Goal: Task Accomplishment & Management: Use online tool/utility

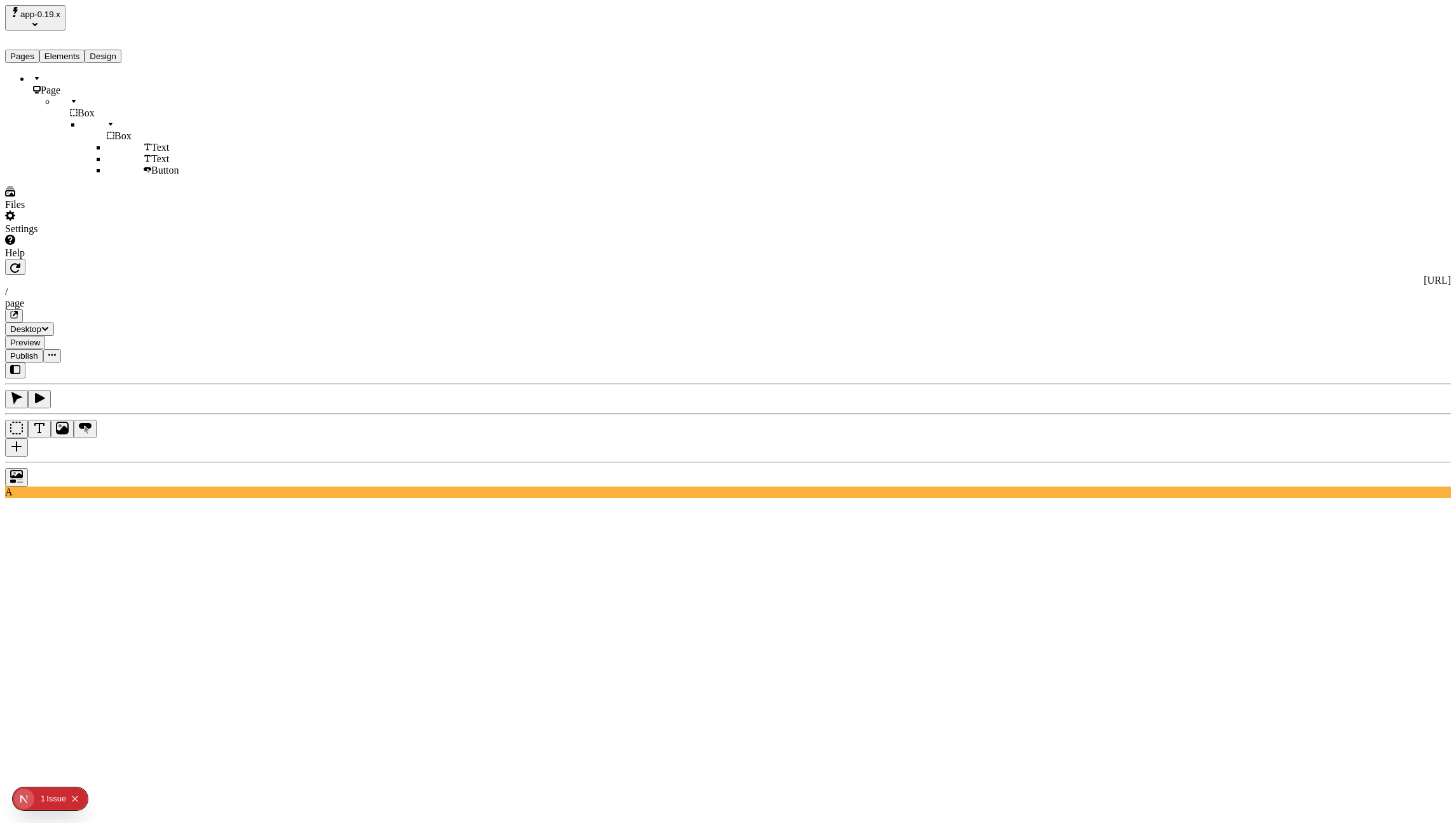
click at [66, 18] on button "app-0.19.x" at bounding box center [35, 18] width 60 height 25
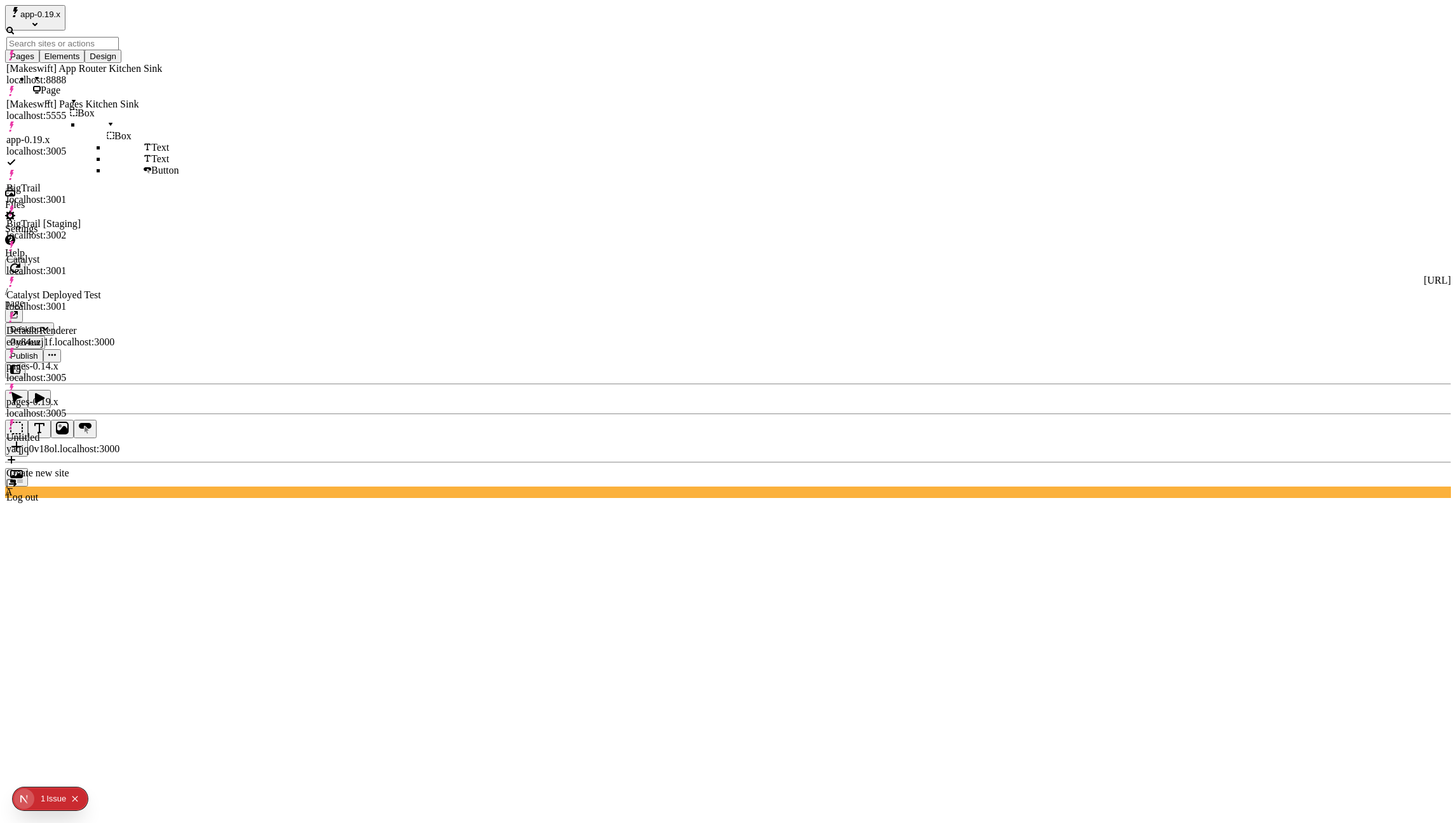
click at [101, 66] on div "[Makeswift] App Router Kitchen Sink" at bounding box center [84, 69] width 156 height 11
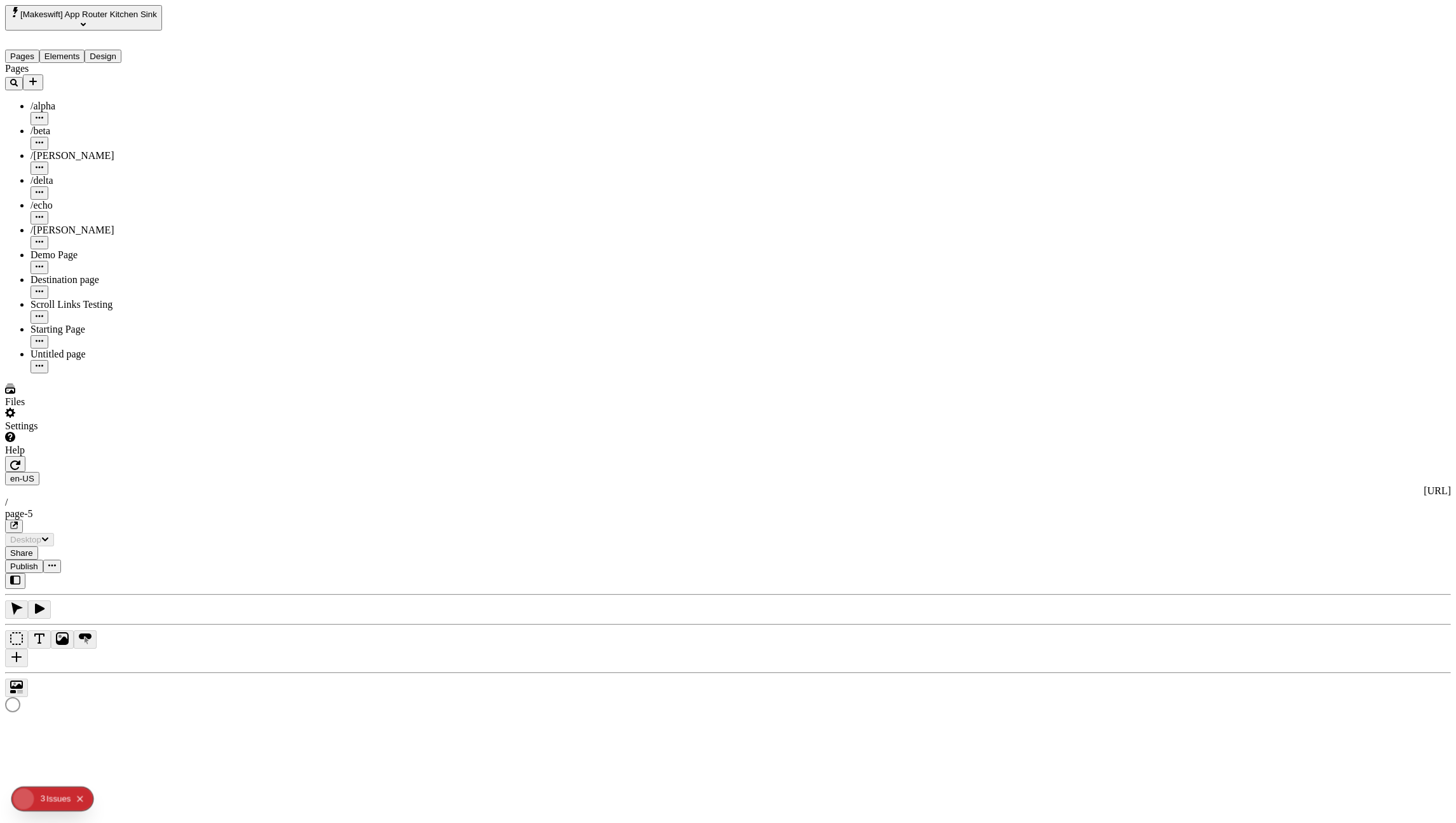
click at [162, 21] on button "[Makeswift] App Router Kitchen Sink" at bounding box center [84, 18] width 157 height 25
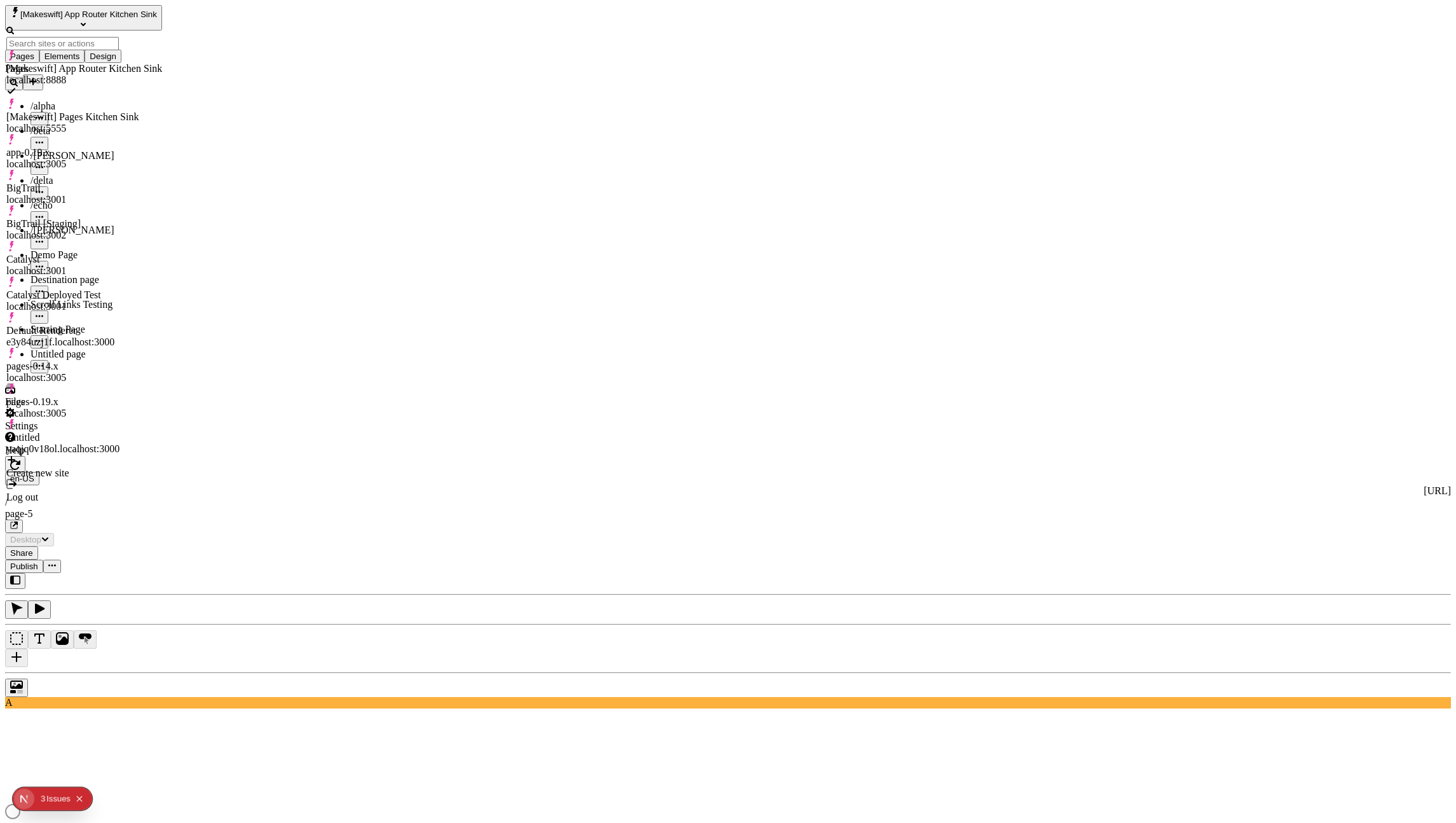
click at [86, 23] on icon "Select site" at bounding box center [83, 24] width 5 height 3
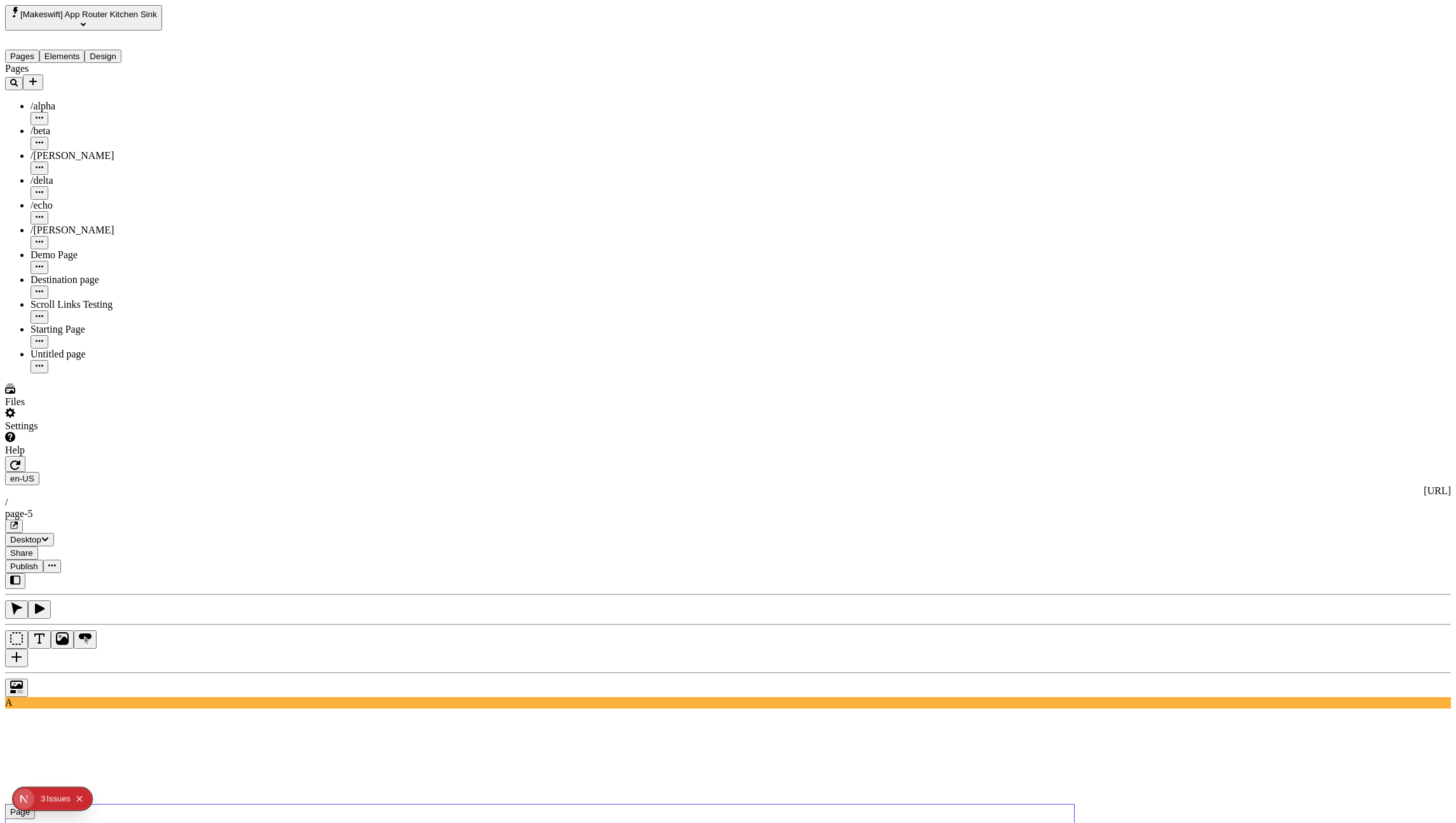
click at [206, 804] on use at bounding box center [105, 837] width 200 height 67
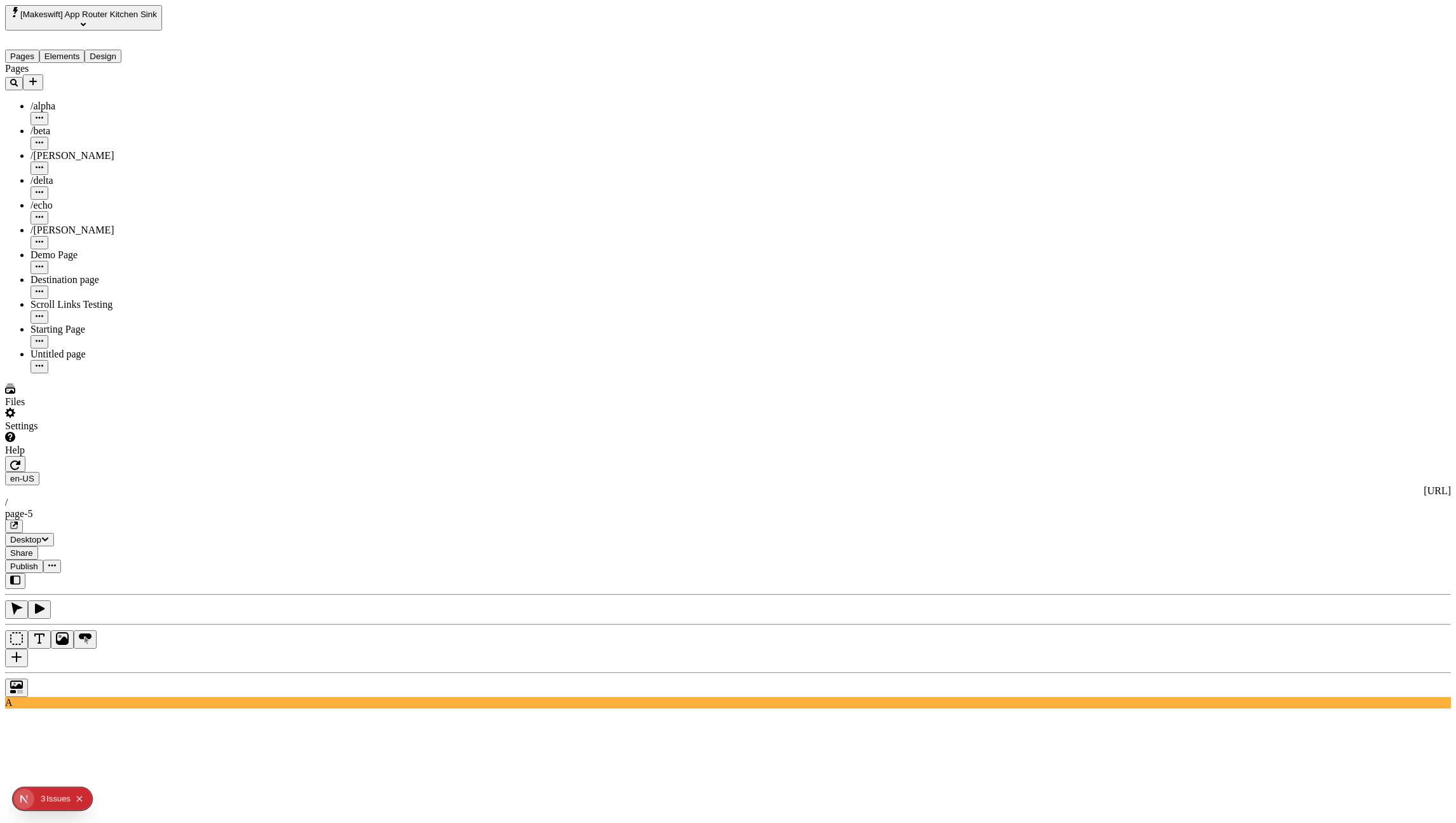
click at [118, 373] on div "Pages /alpha /beta /charlie /delta /echo /romeo Demo Page Destination page Scro…" at bounding box center [98, 218] width 187 height 310
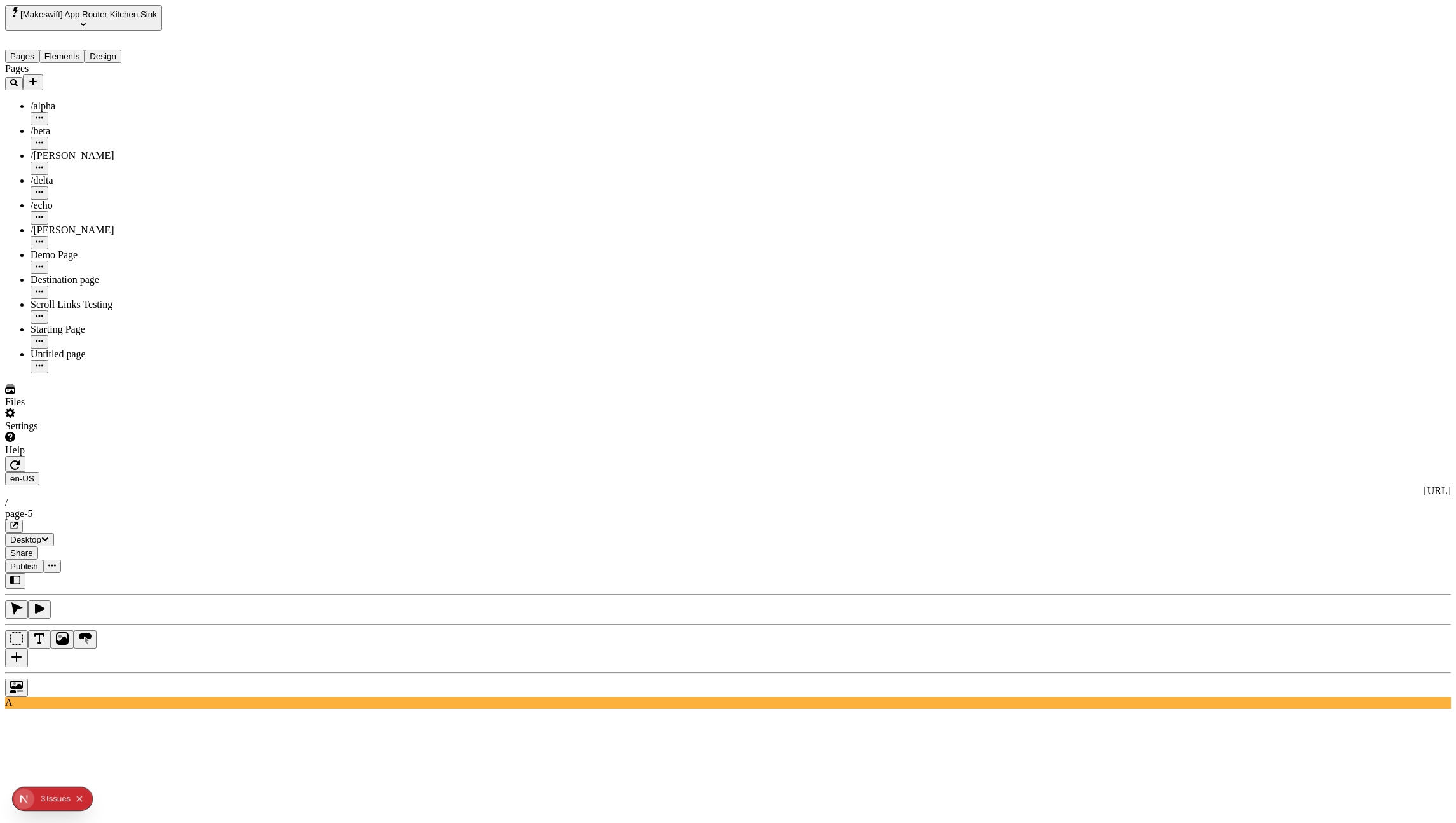
click at [206, 804] on use at bounding box center [105, 837] width 200 height 67
click at [213, 672] on div at bounding box center [728, 684] width 1445 height 25
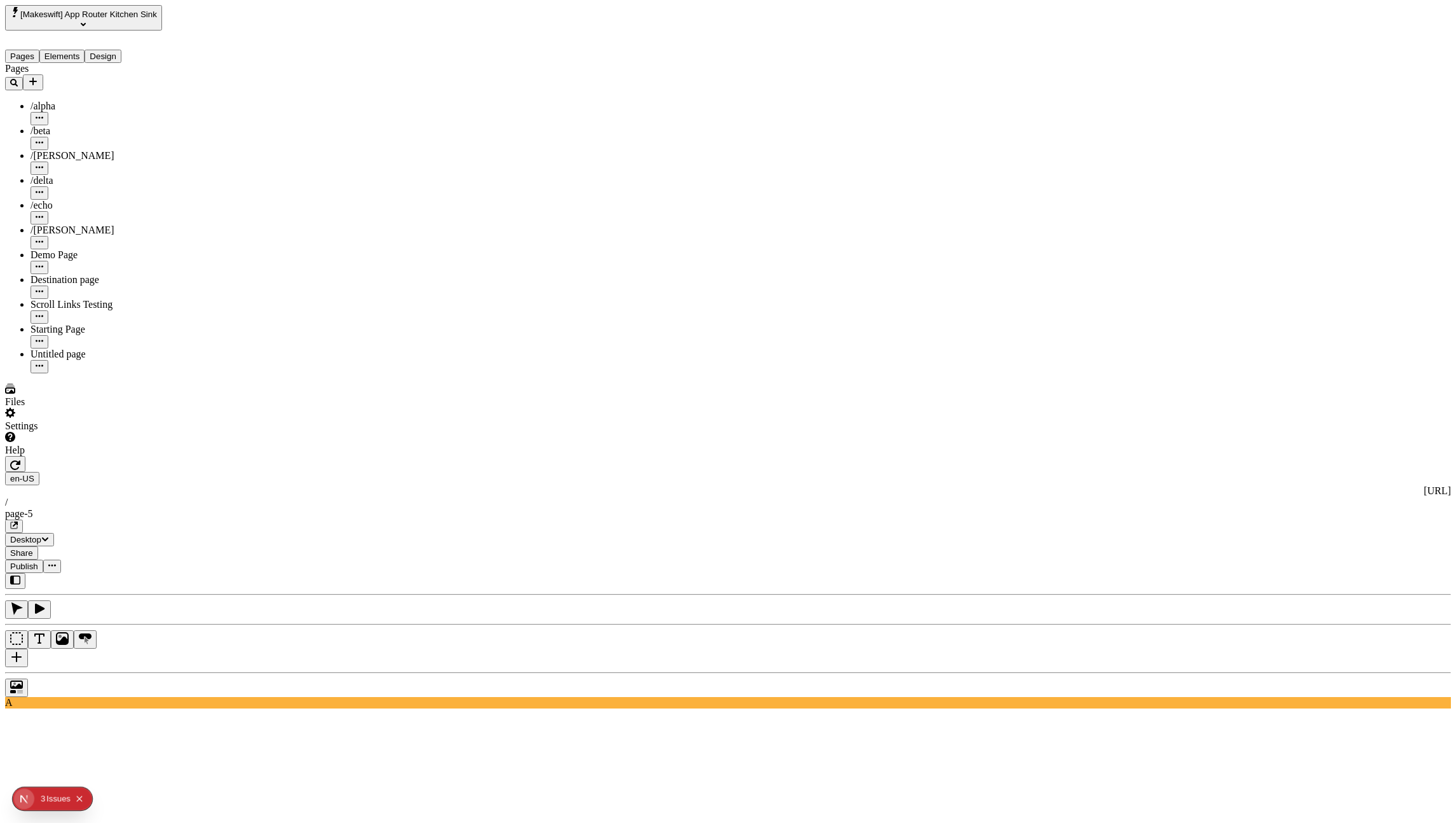
type input "18"
type input "1.5"
type textarea "Objectively engage standardized communities, then seamlessly scale cloud-based …"
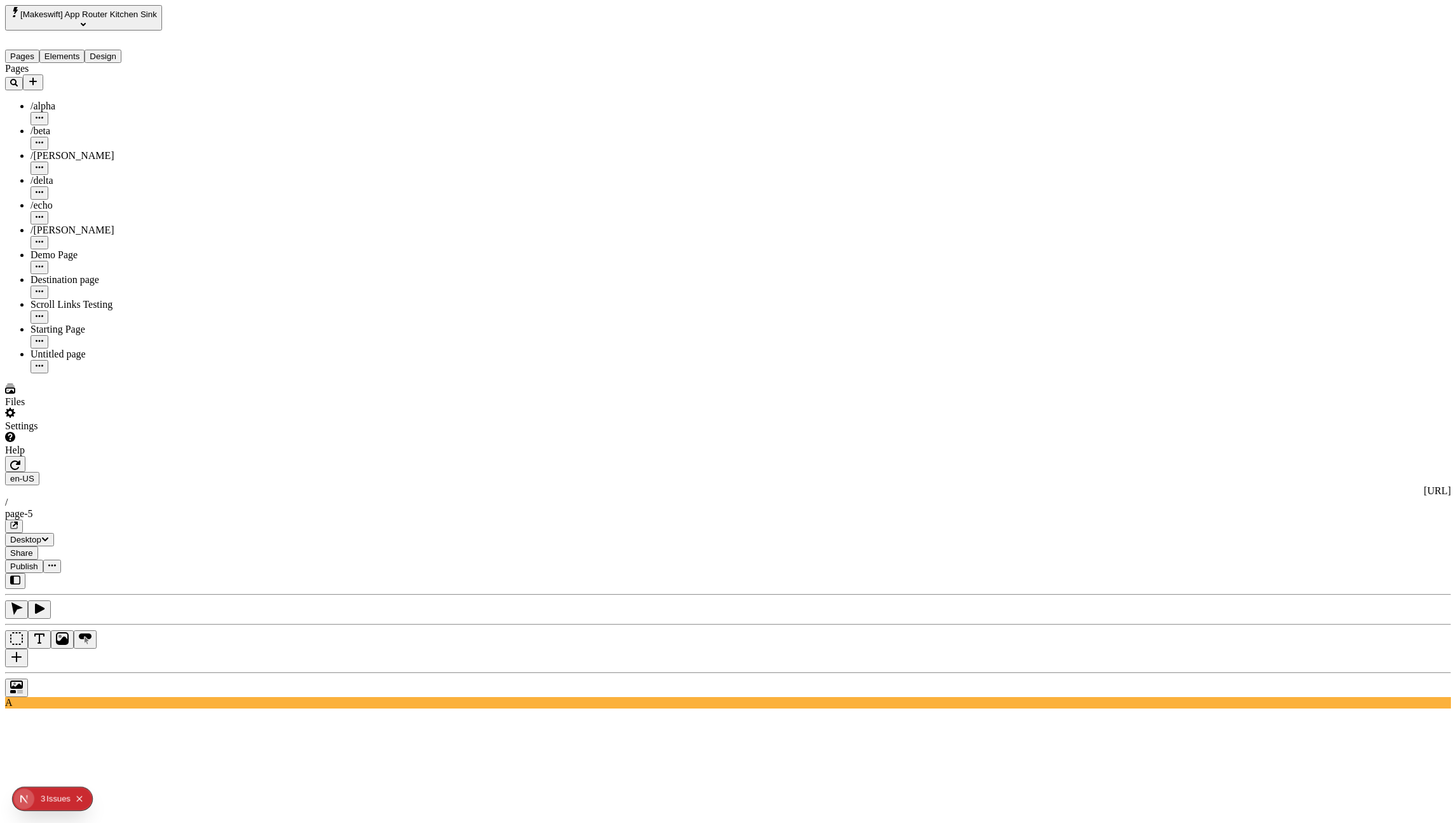
click at [199, 672] on div at bounding box center [728, 684] width 1445 height 25
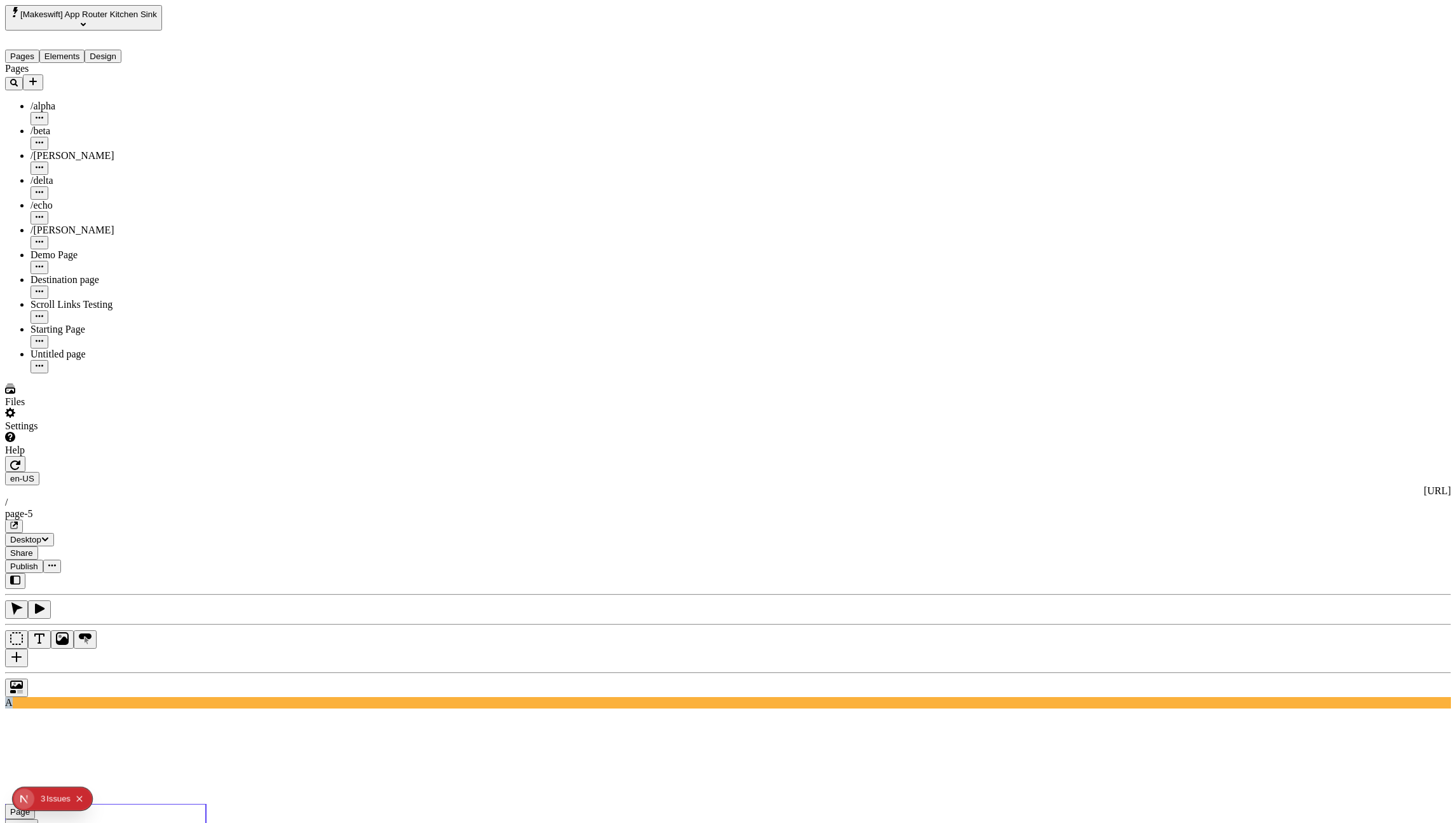
click at [206, 804] on use at bounding box center [105, 837] width 200 height 67
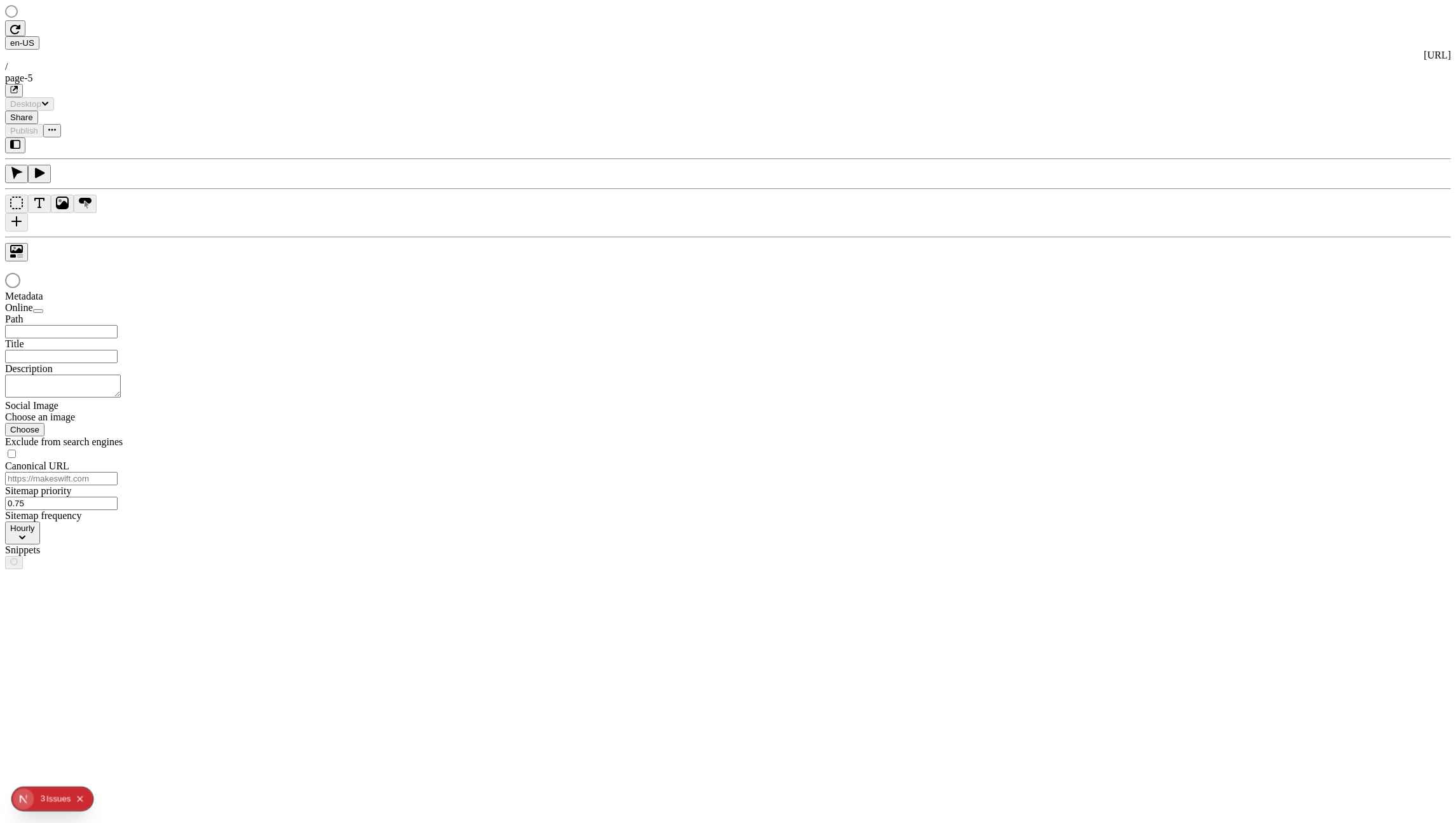
type input "/page-5"
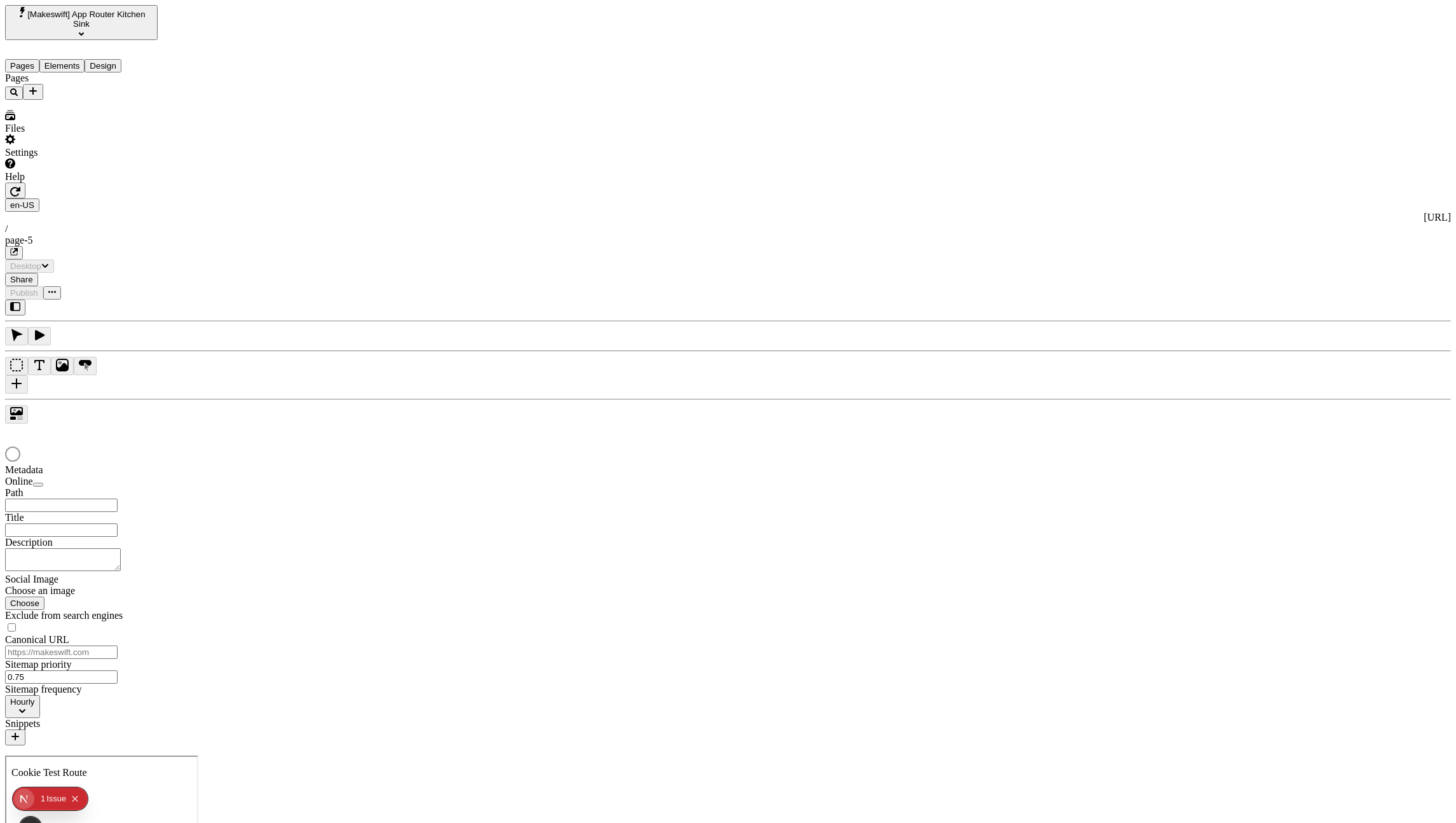
type input "/page-5"
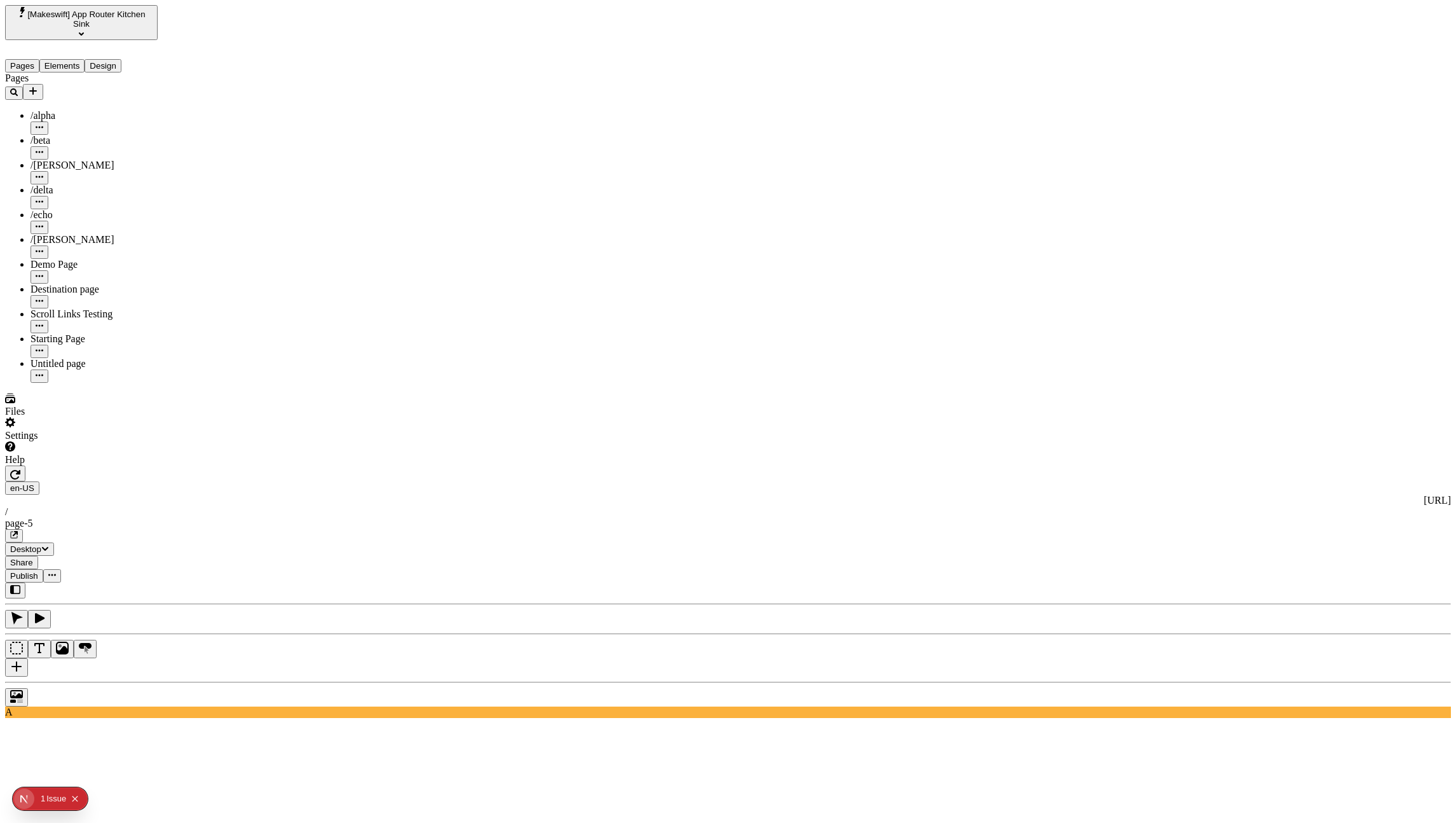
click at [80, 12] on span "[Makeswift] App Router Kitchen Sink" at bounding box center [86, 19] width 117 height 19
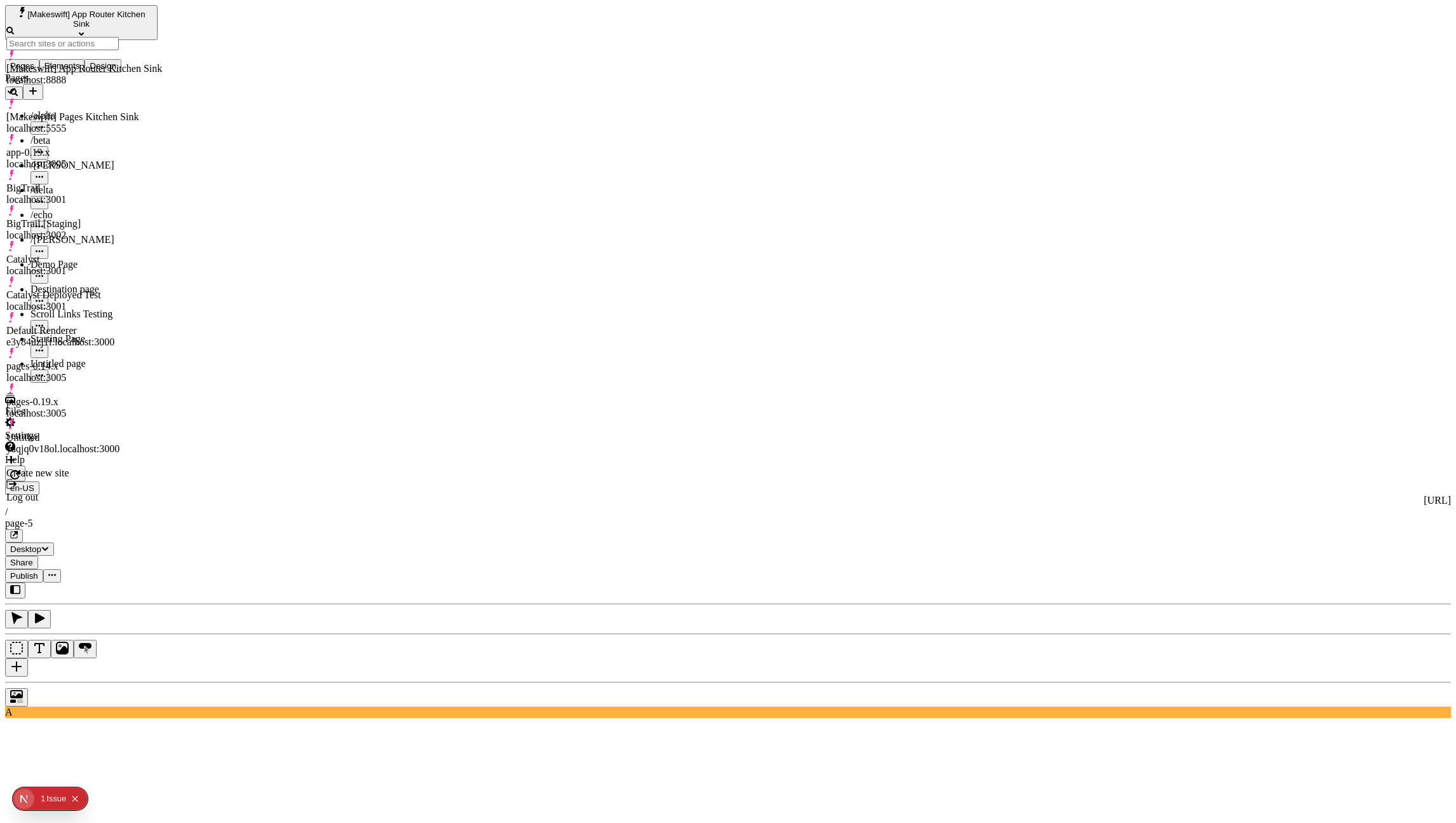
click at [80, 12] on span "[Makeswift] App Router Kitchen Sink" at bounding box center [86, 19] width 117 height 19
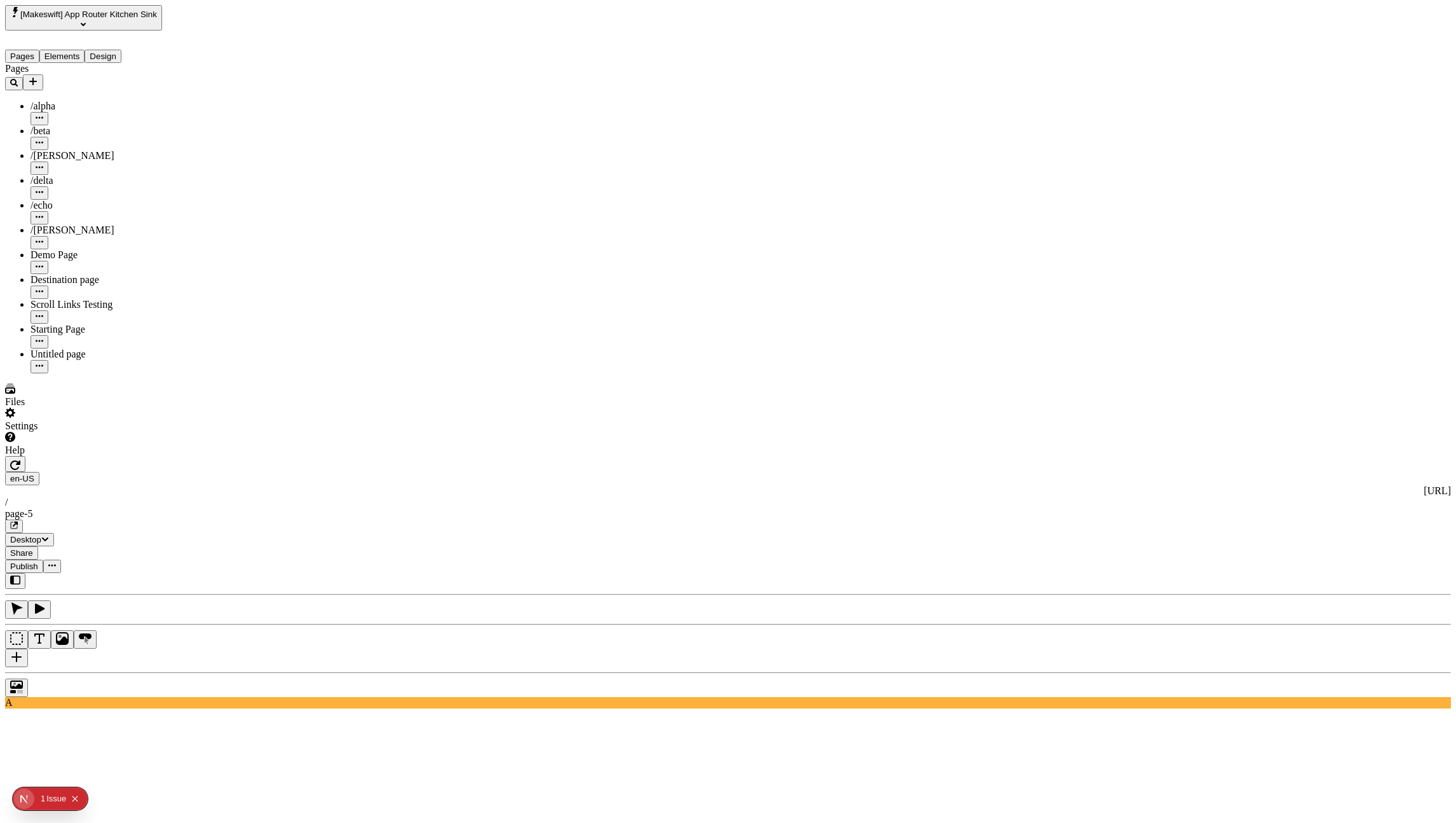
click at [224, 456] on div at bounding box center [118, 456] width 226 height 0
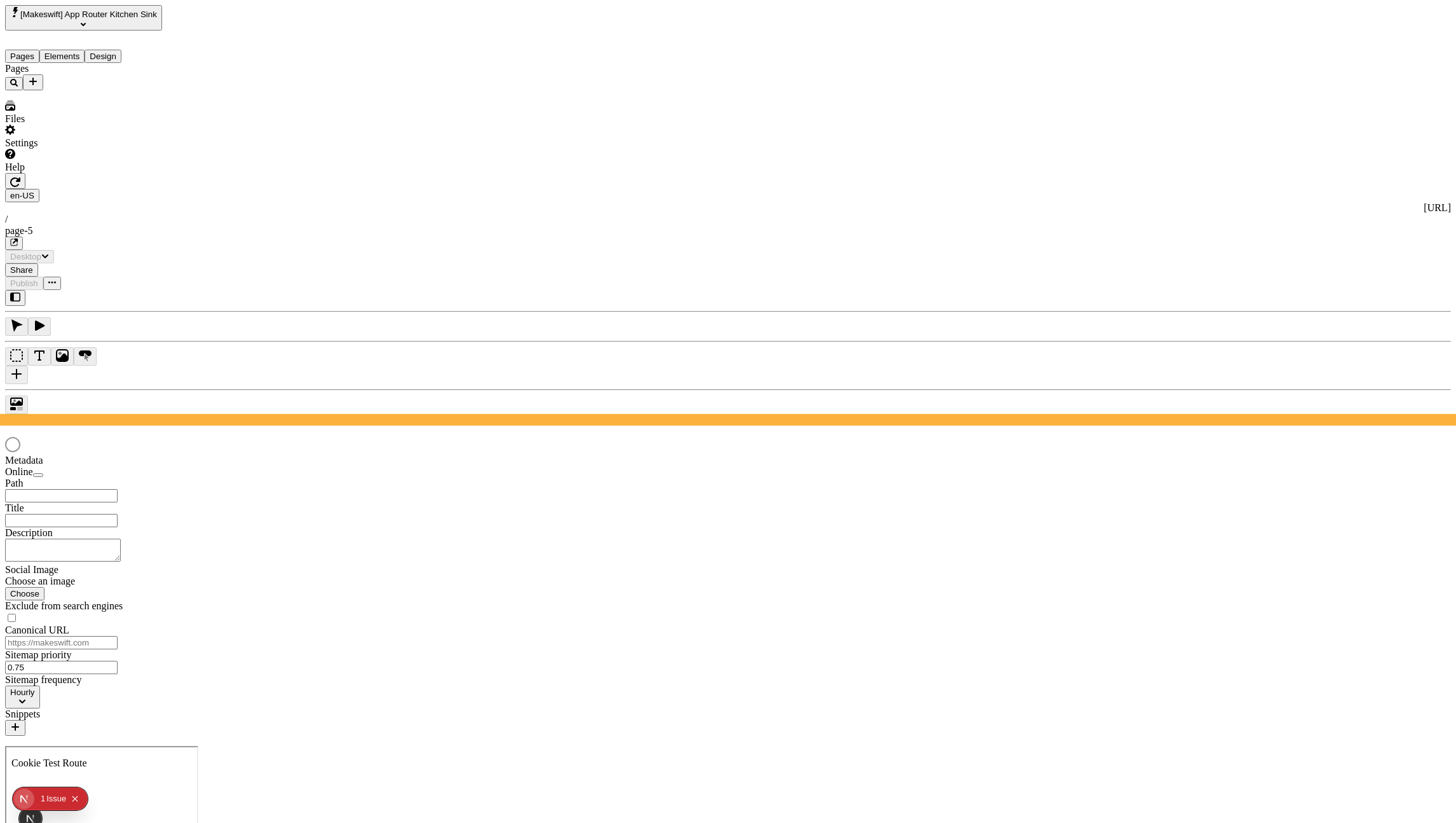
type input "/page-5"
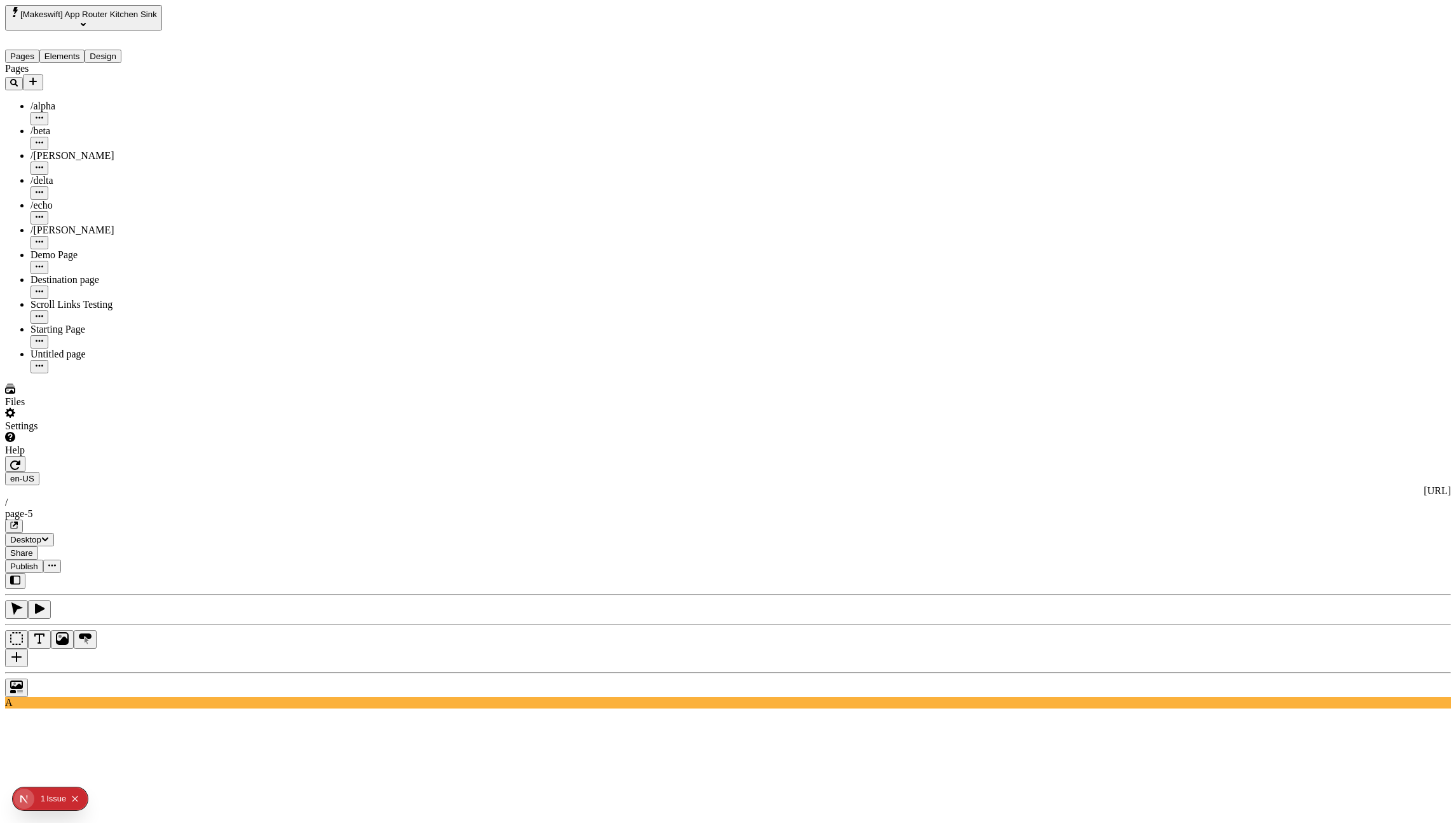
click at [158, 456] on div at bounding box center [84, 456] width 158 height 0
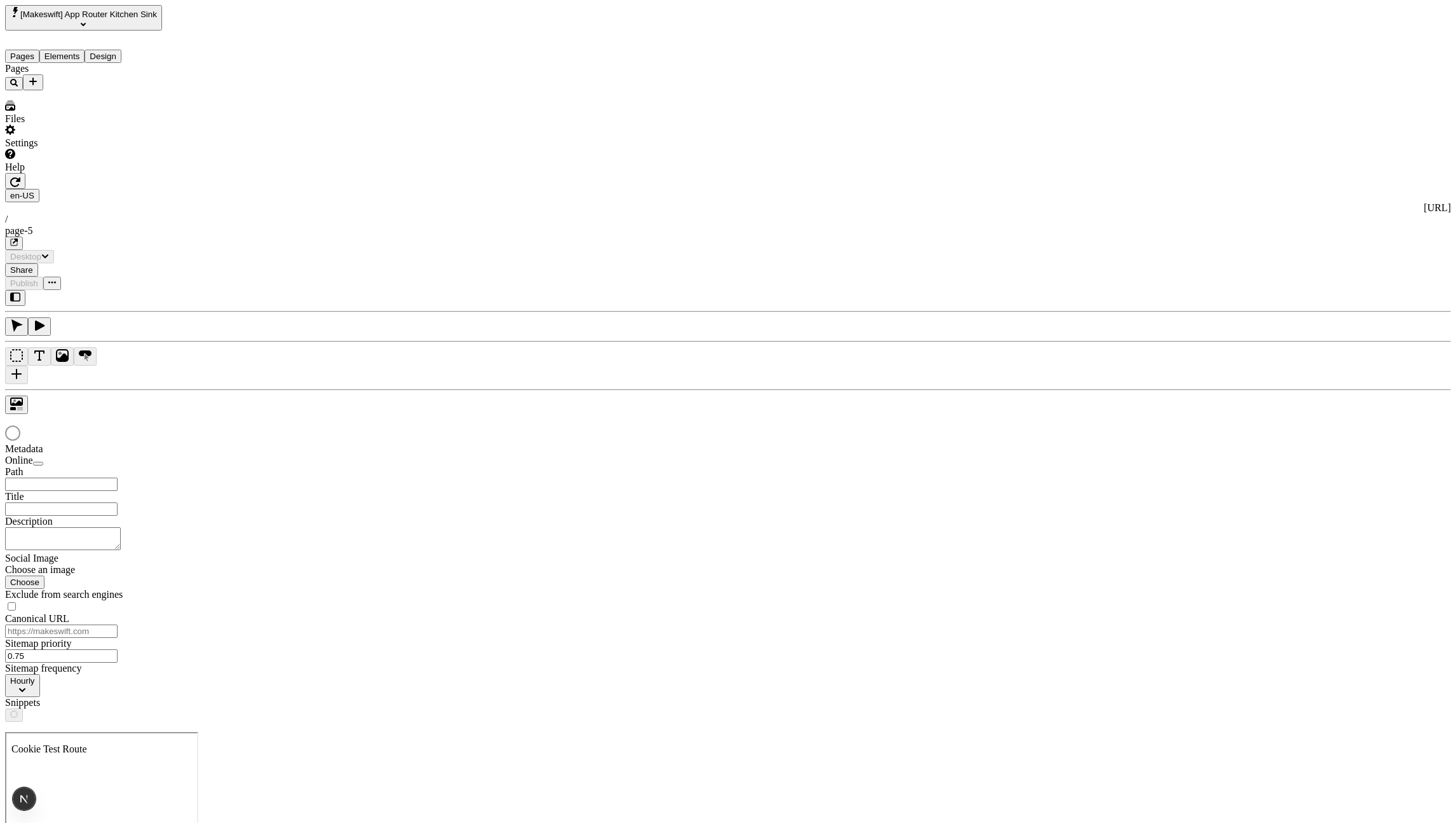
type input "/page-5"
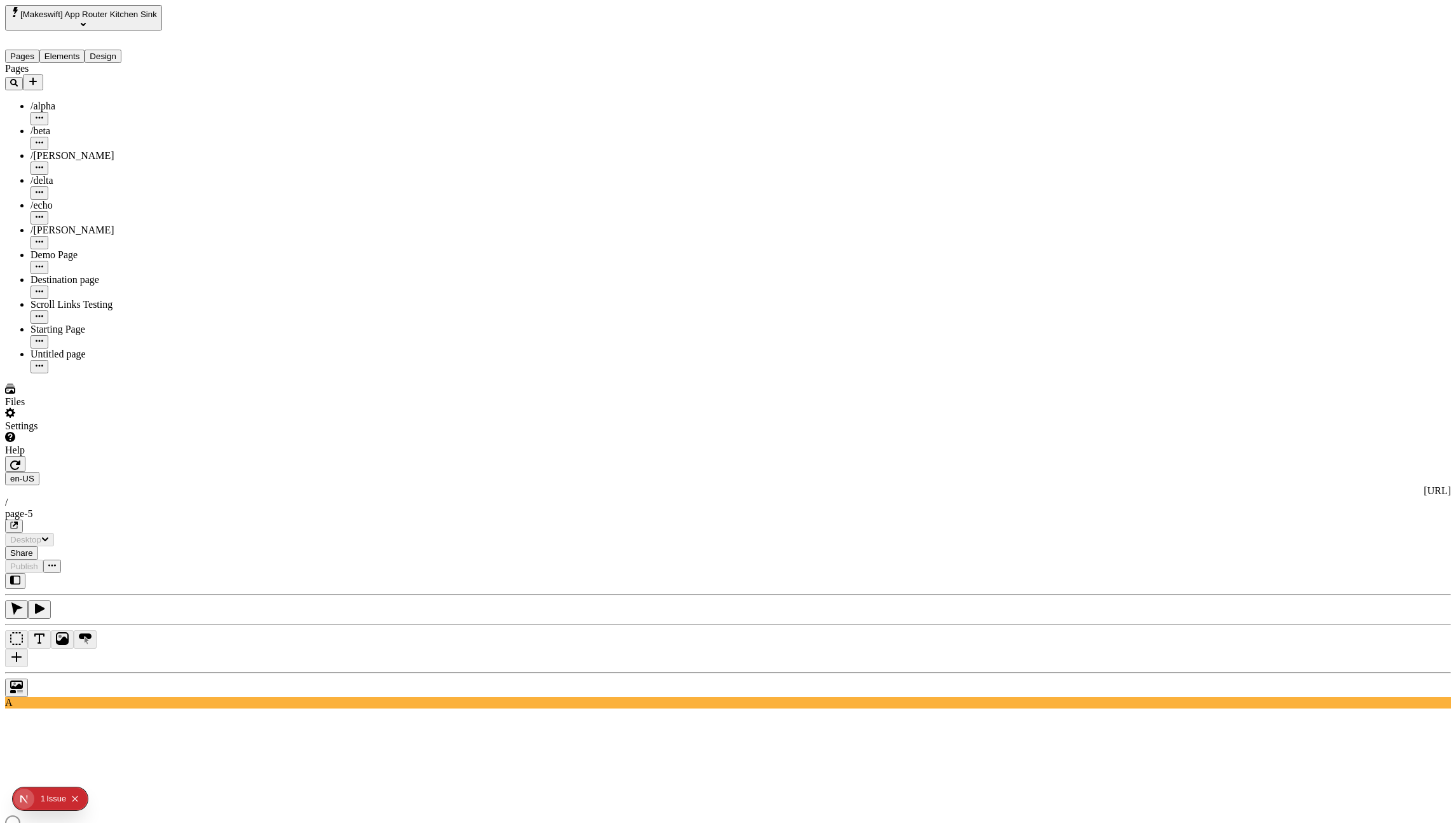
click at [176, 456] on div at bounding box center [94, 456] width 177 height 0
click at [107, 373] on div "Pages /alpha /beta /charlie /delta /echo /romeo Demo Page Destination page Scro…" at bounding box center [94, 218] width 177 height 310
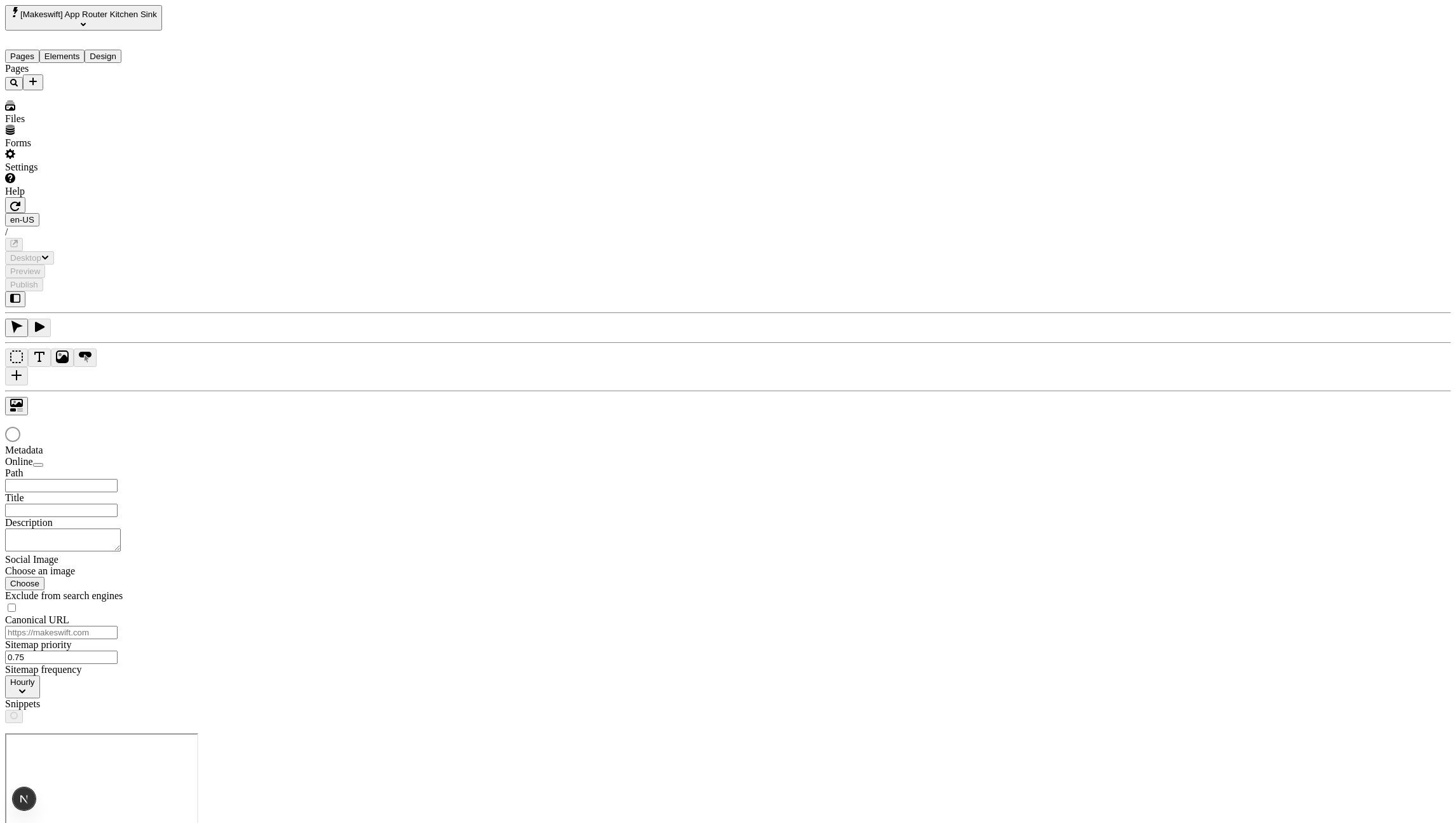
type input "/page-5"
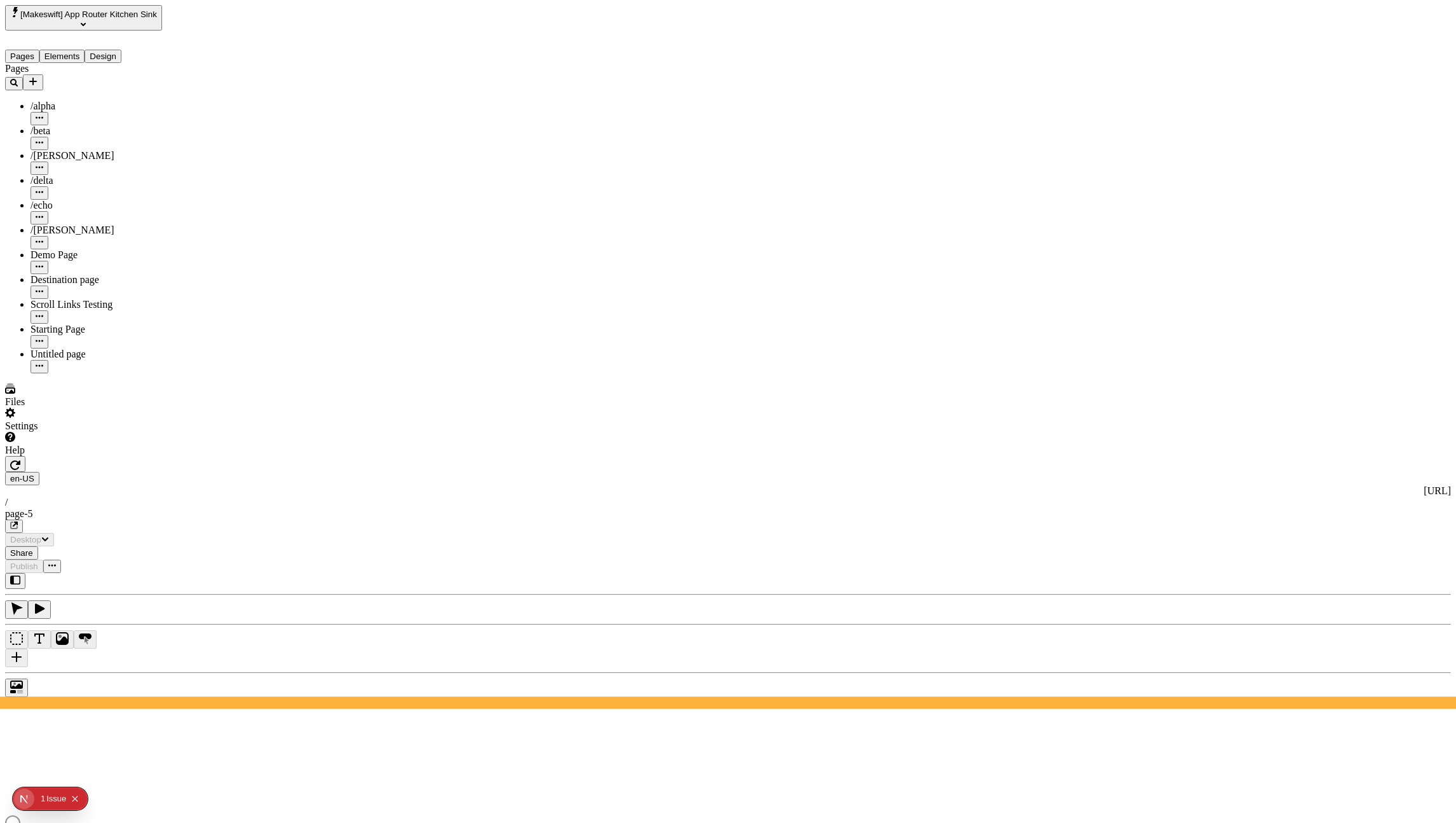
click at [25, 573] on button "button" at bounding box center [15, 580] width 21 height 16
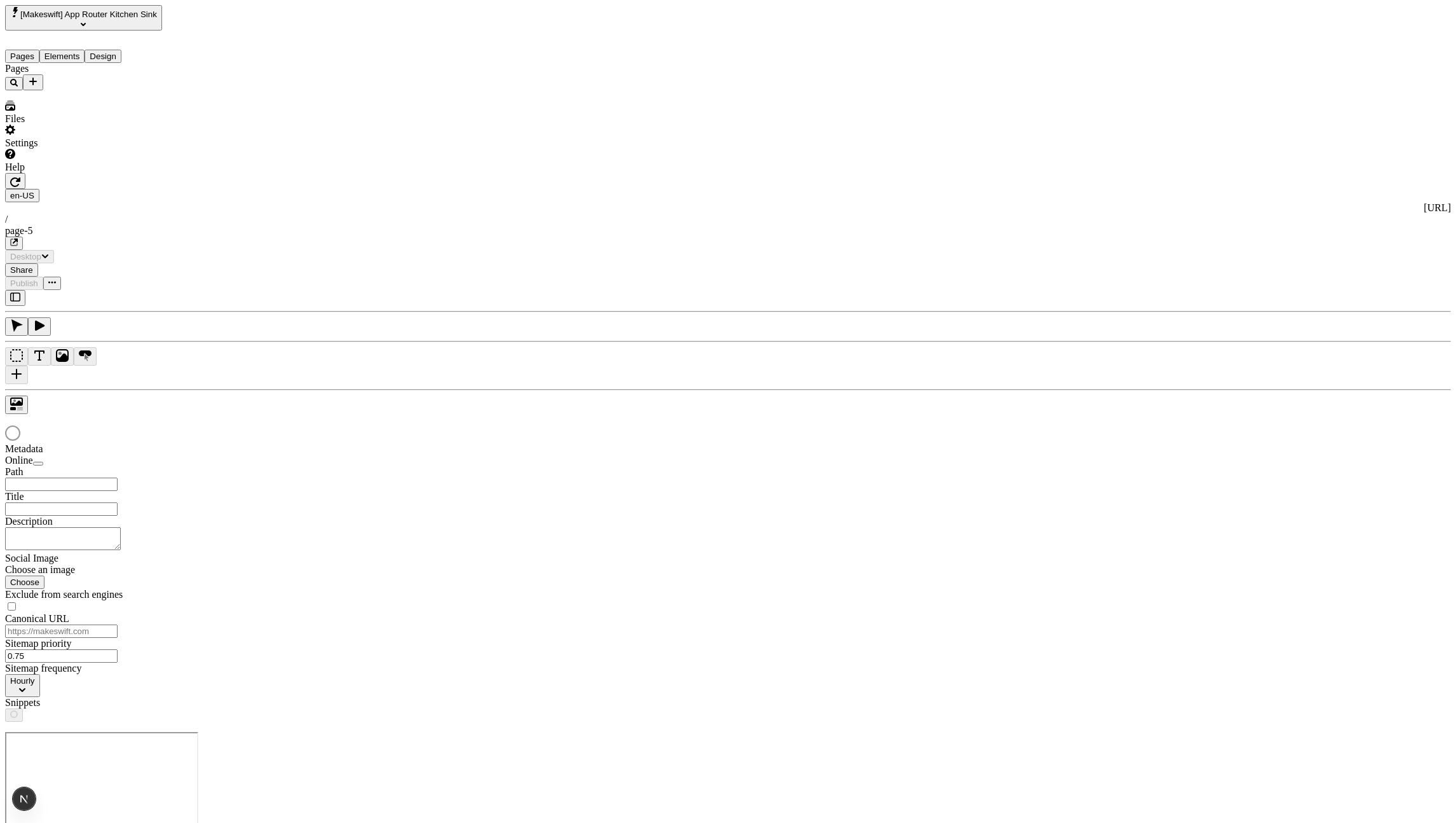
type input "/page-5"
click at [12, 290] on button "button" at bounding box center [15, 297] width 21 height 16
